Goal: Task Accomplishment & Management: Use online tool/utility

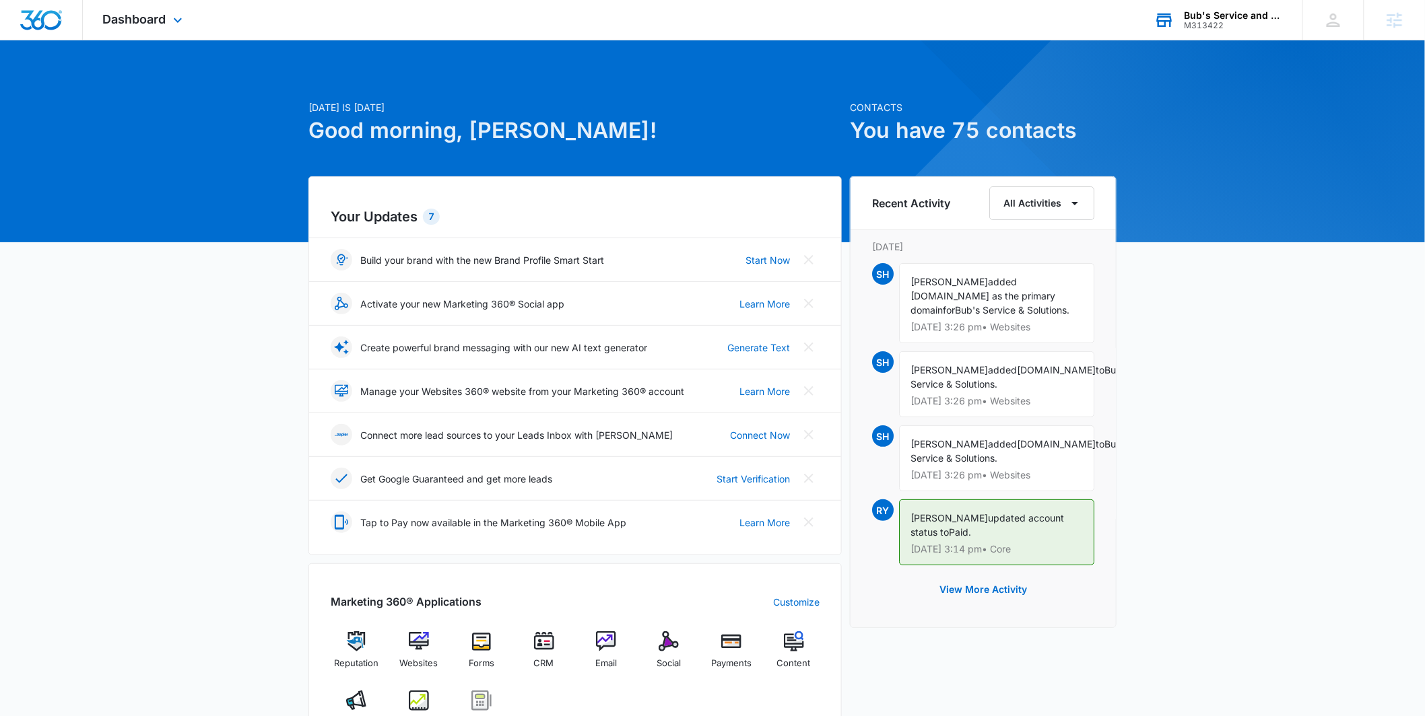
click at [1213, 32] on div "Bub's Service and Solutions M313422 Your Accounts View All" at bounding box center [1218, 20] width 168 height 40
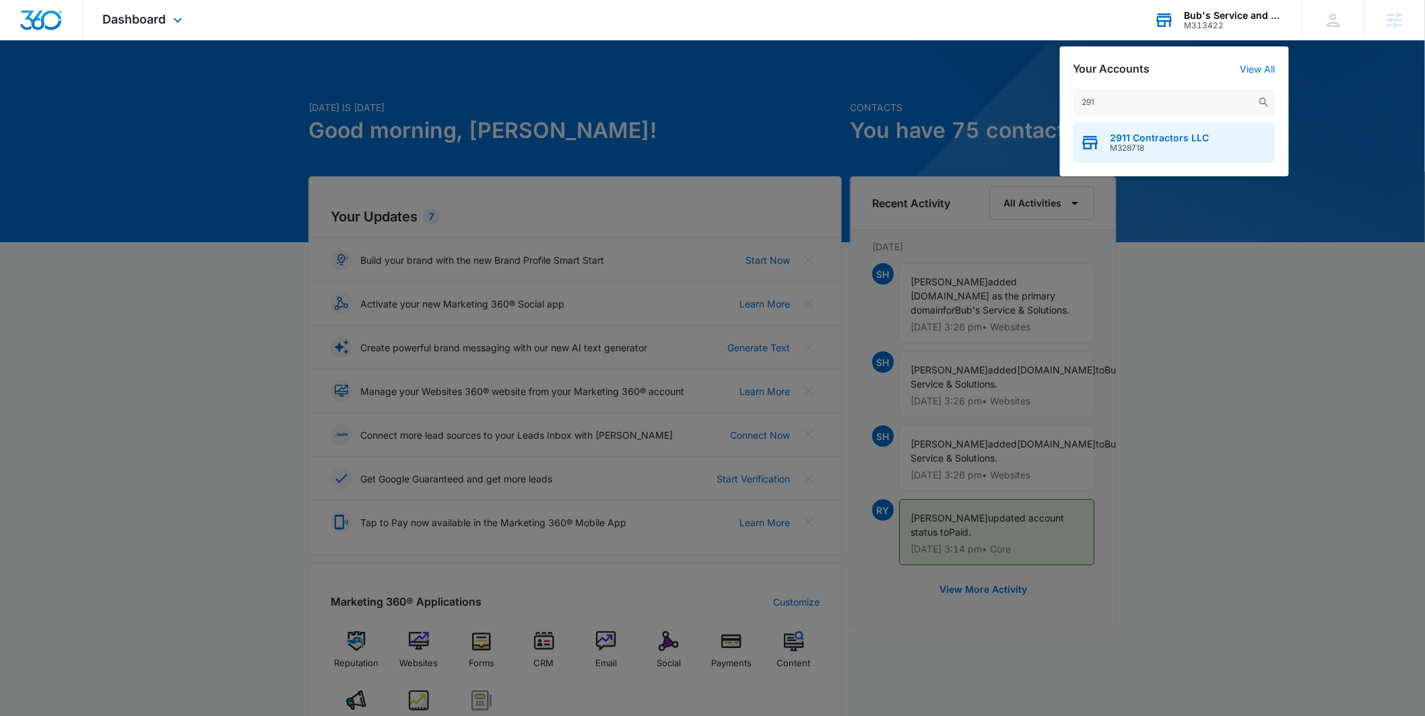
type input "291"
click at [1154, 133] on span "2911 Contractors LLC" at bounding box center [1159, 138] width 99 height 11
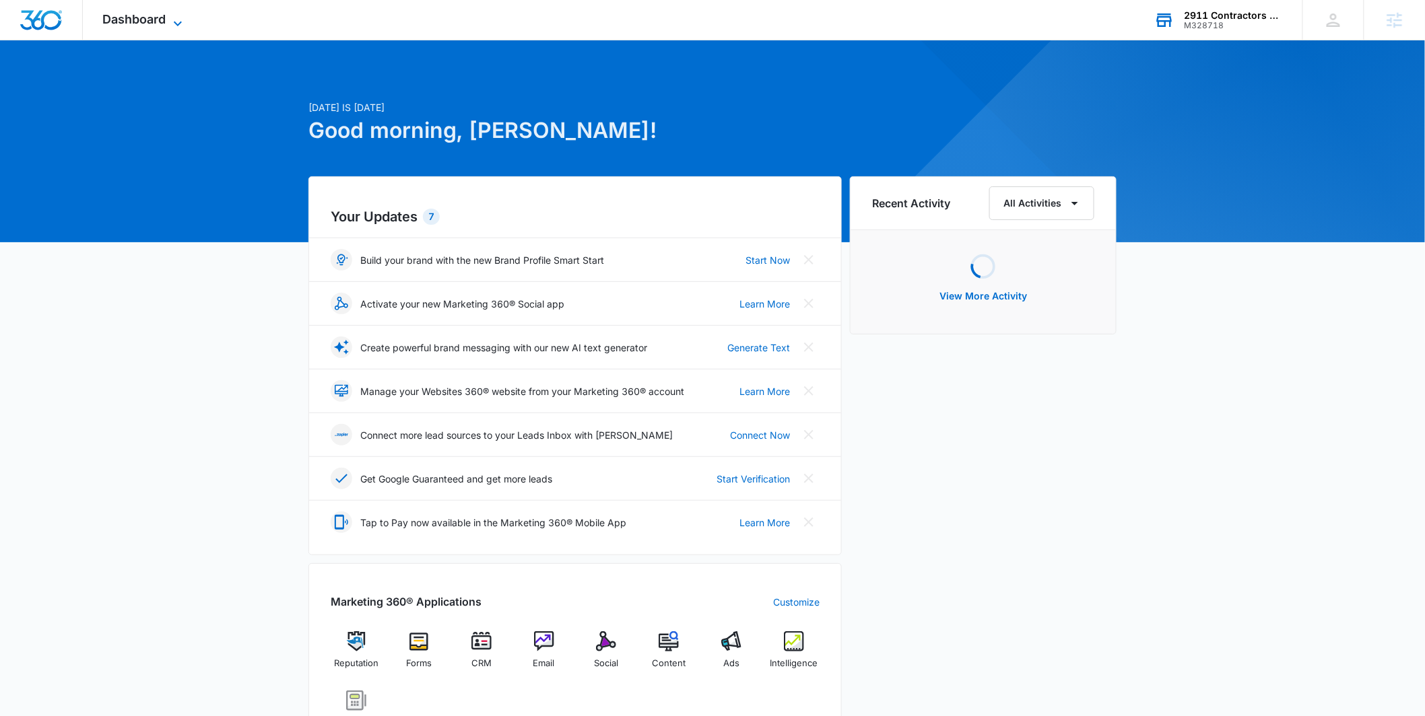
click at [130, 12] on span "Dashboard" at bounding box center [134, 19] width 63 height 14
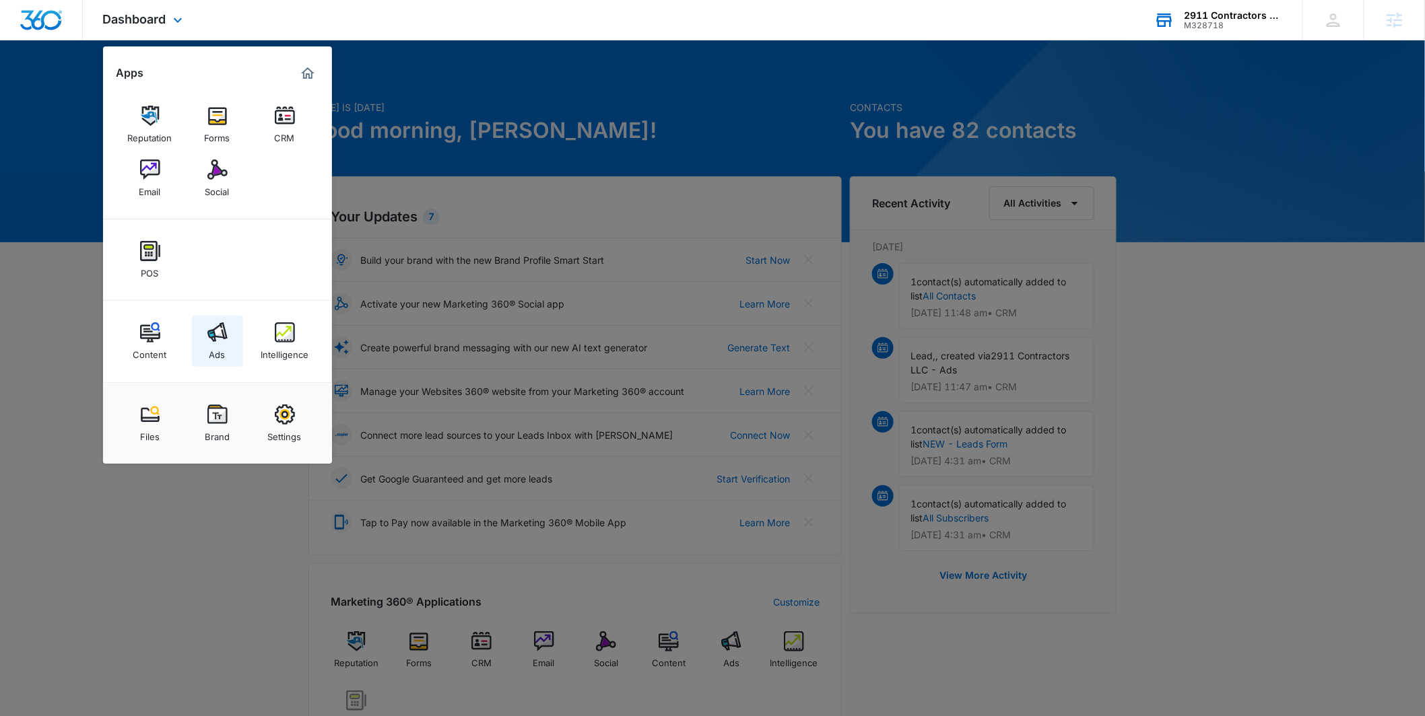
click at [219, 335] on img at bounding box center [217, 333] width 20 height 20
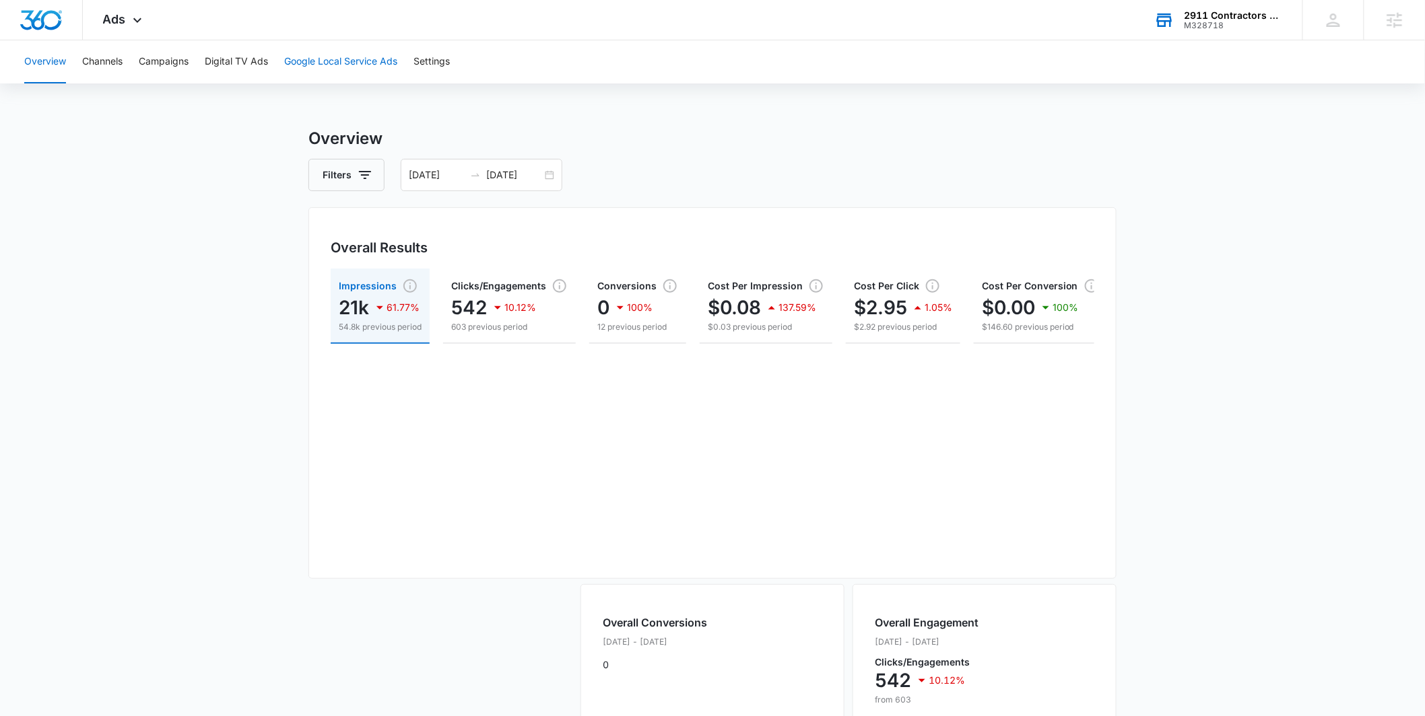
click at [333, 69] on button "Google Local Service Ads" at bounding box center [340, 61] width 113 height 43
